Goal: Information Seeking & Learning: Learn about a topic

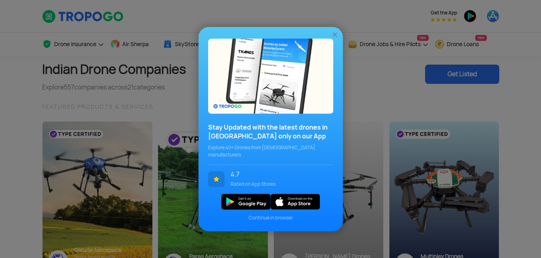
click at [156, 18] on div "Stay Updated with the latest drones in [GEOGRAPHIC_DATA] only on our App Explor…" at bounding box center [270, 129] width 541 height 258
click at [335, 36] on img at bounding box center [335, 34] width 8 height 8
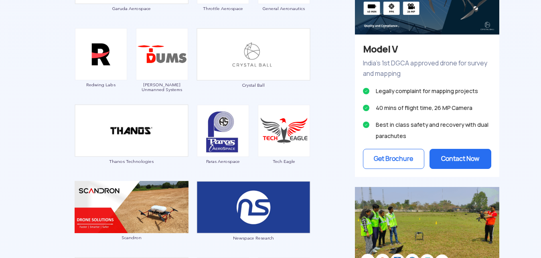
scroll to position [572, 0]
